Goal: Task Accomplishment & Management: Manage account settings

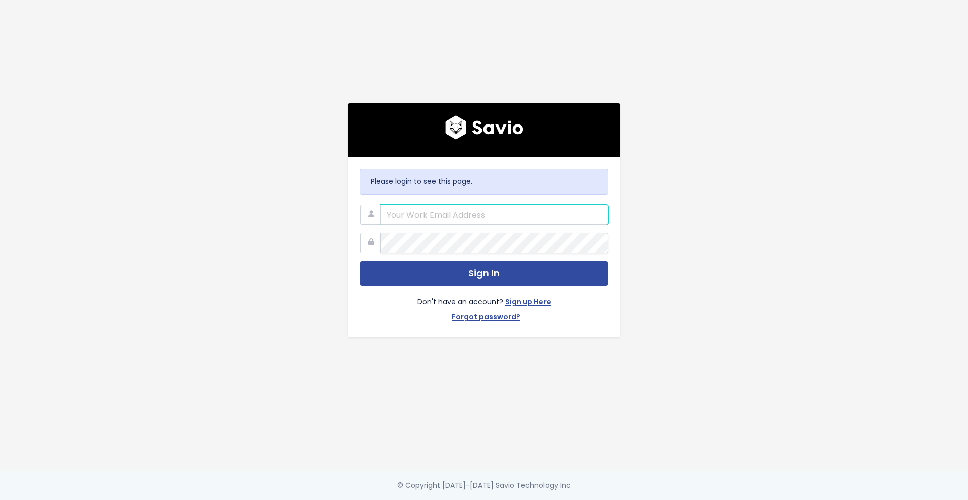
type input "integrations@cubiko.com.au"
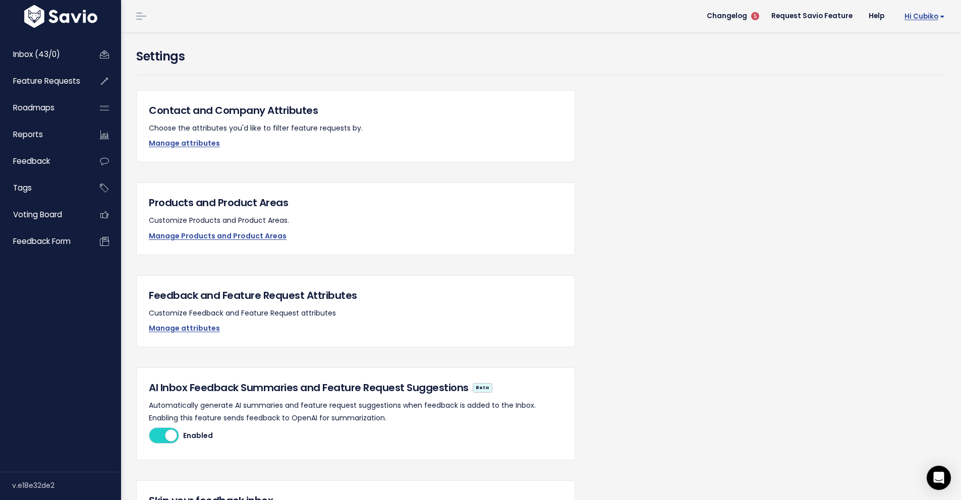
click at [925, 17] on span "Hi Cubiko" at bounding box center [924, 17] width 40 height 8
click at [901, 104] on link "Manage Users" at bounding box center [912, 105] width 74 height 20
